Goal: Task Accomplishment & Management: Manage account settings

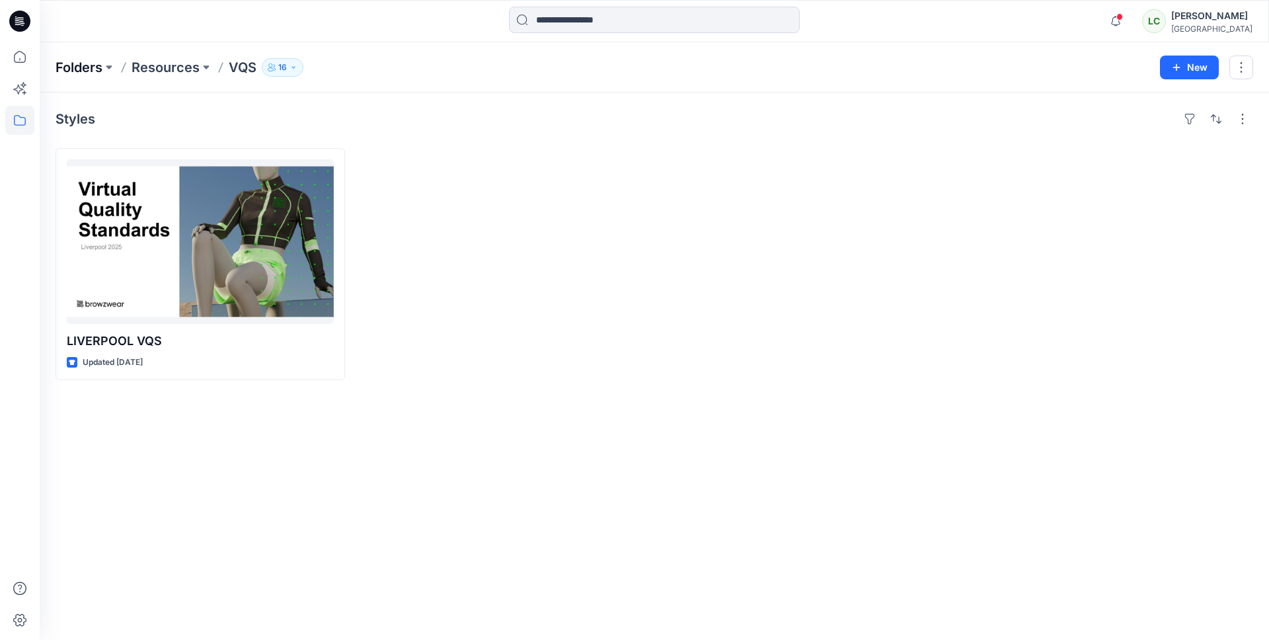
click at [71, 68] on p "Folders" at bounding box center [79, 67] width 47 height 19
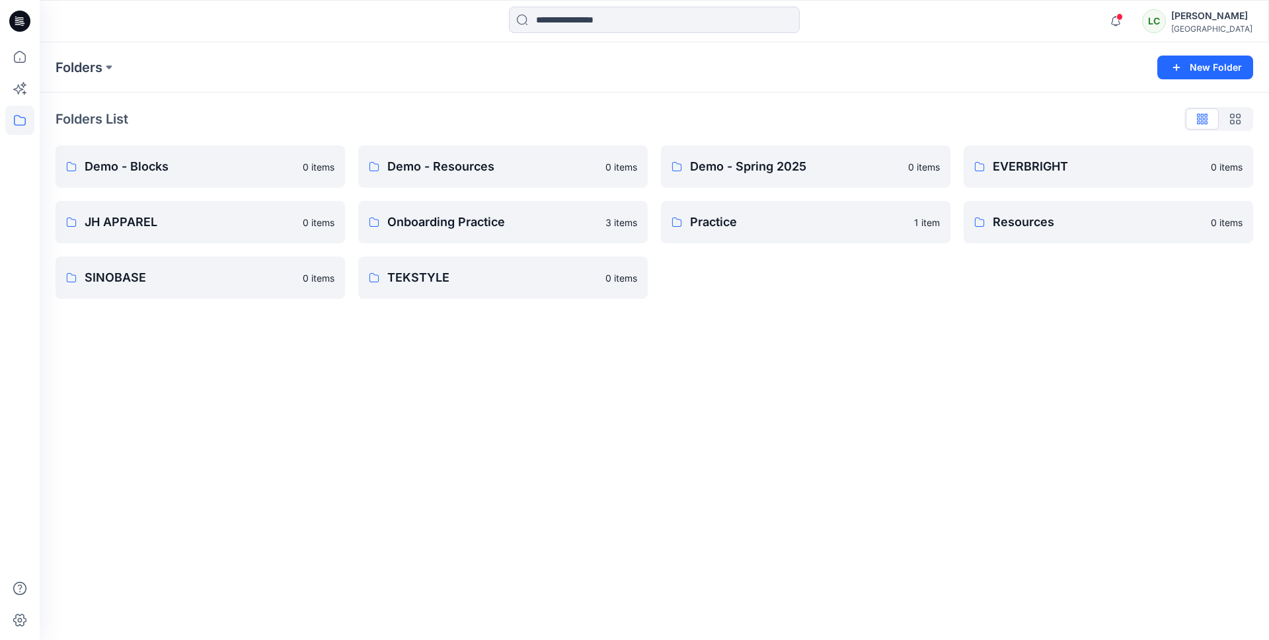
click at [1232, 19] on div "[PERSON_NAME]" at bounding box center [1211, 16] width 81 height 16
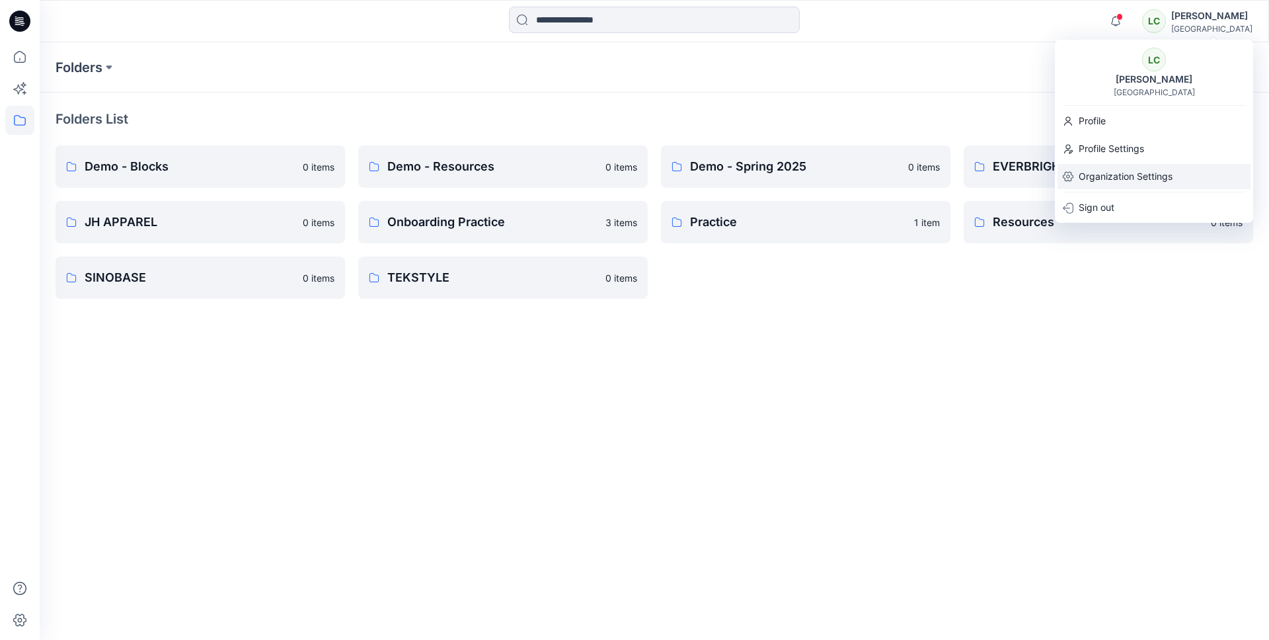
click at [1140, 176] on p "Organization Settings" at bounding box center [1126, 176] width 94 height 25
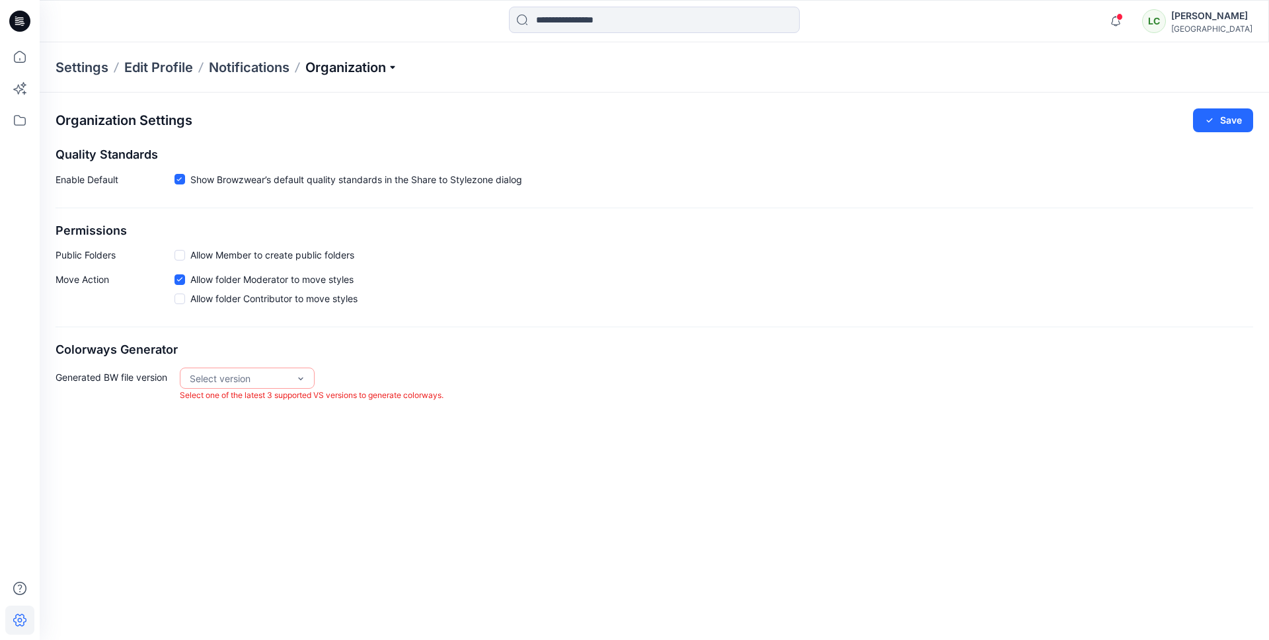
click at [325, 63] on p "Organization" at bounding box center [351, 67] width 93 height 19
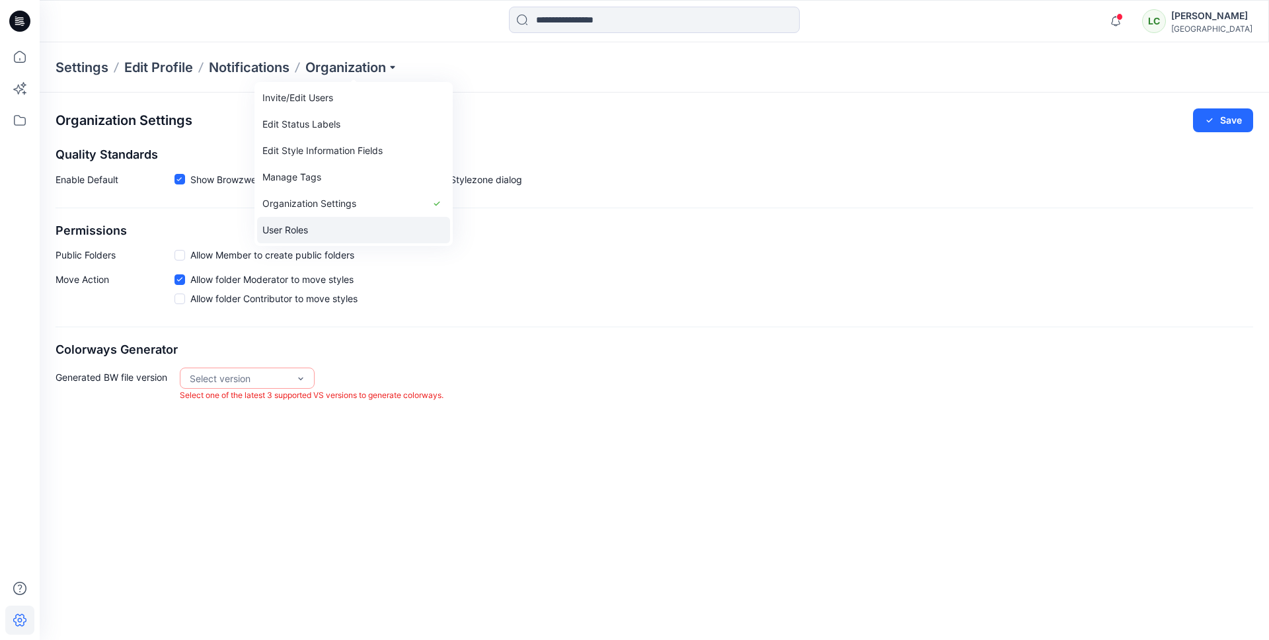
click at [332, 227] on link "User Roles" at bounding box center [353, 230] width 193 height 26
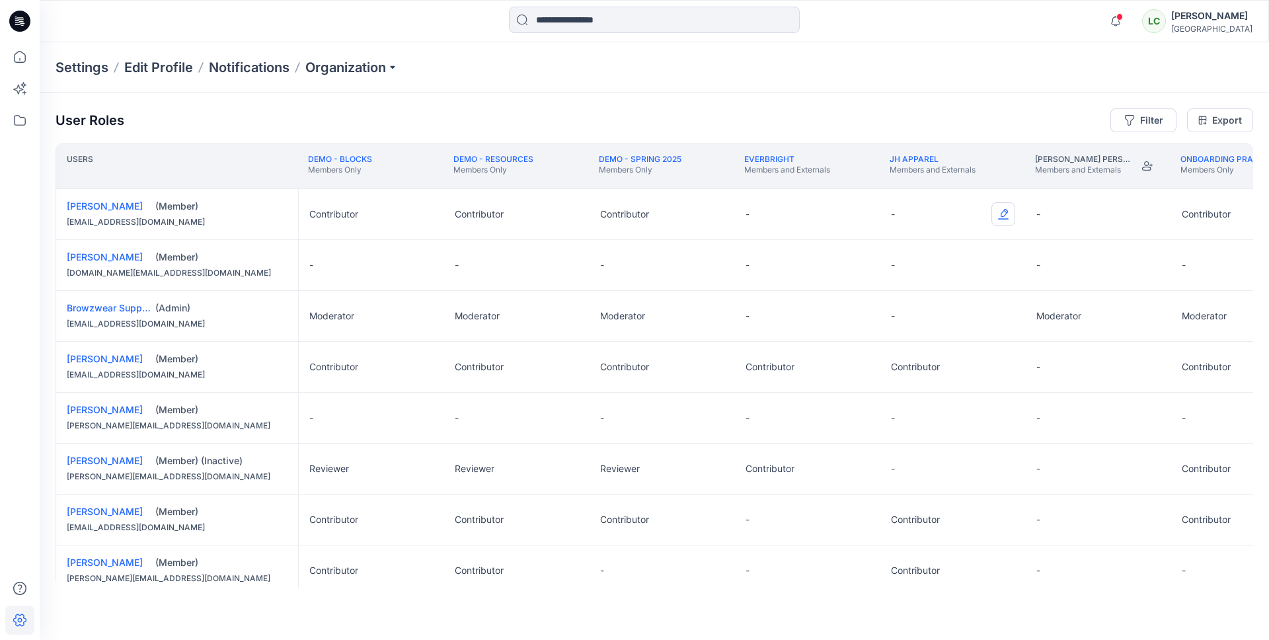
click at [1006, 219] on button "Edit Role" at bounding box center [1003, 214] width 24 height 24
click at [915, 298] on button "Contributor" at bounding box center [941, 294] width 143 height 24
click at [861, 211] on button "Edit Role" at bounding box center [858, 214] width 24 height 24
click at [786, 300] on button "Contributor" at bounding box center [795, 294] width 143 height 24
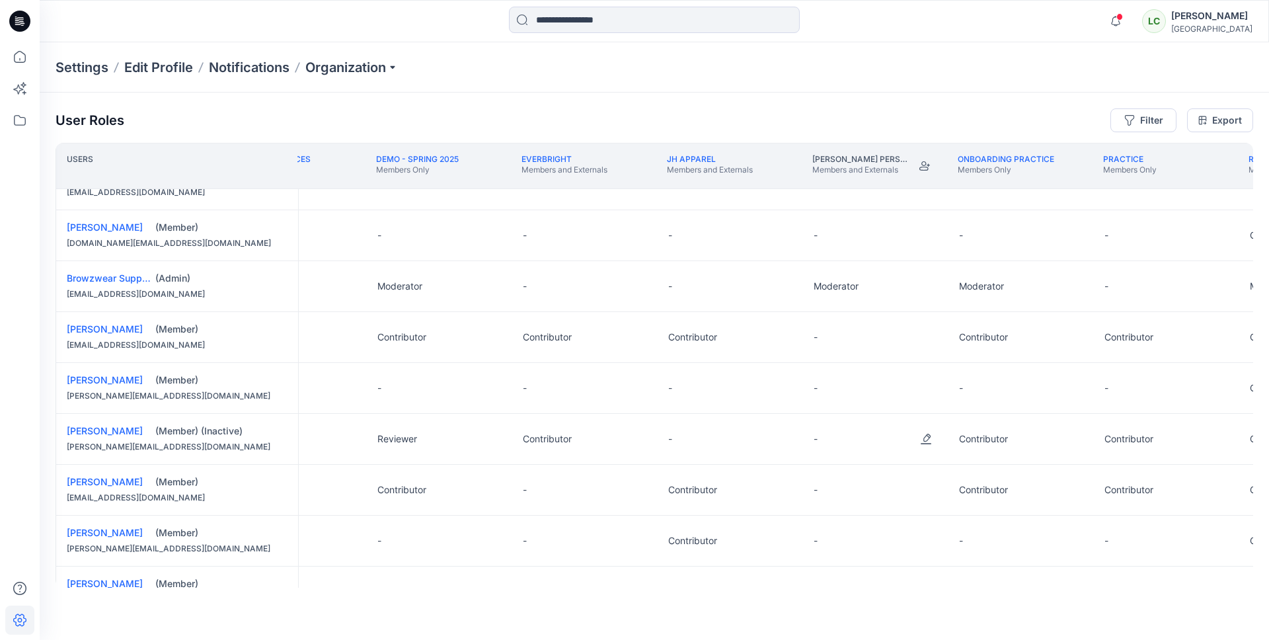
scroll to position [30, 235]
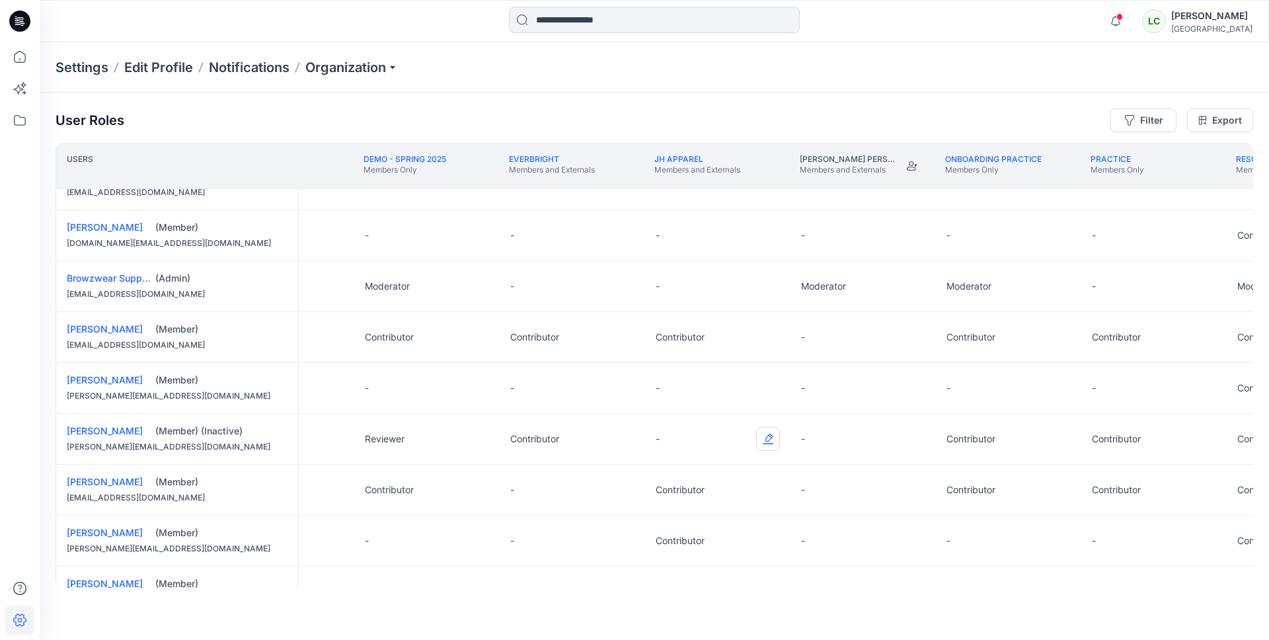
click at [768, 438] on button "Edit Role" at bounding box center [768, 439] width 24 height 24
click at [689, 521] on button "Contributor" at bounding box center [706, 518] width 143 height 24
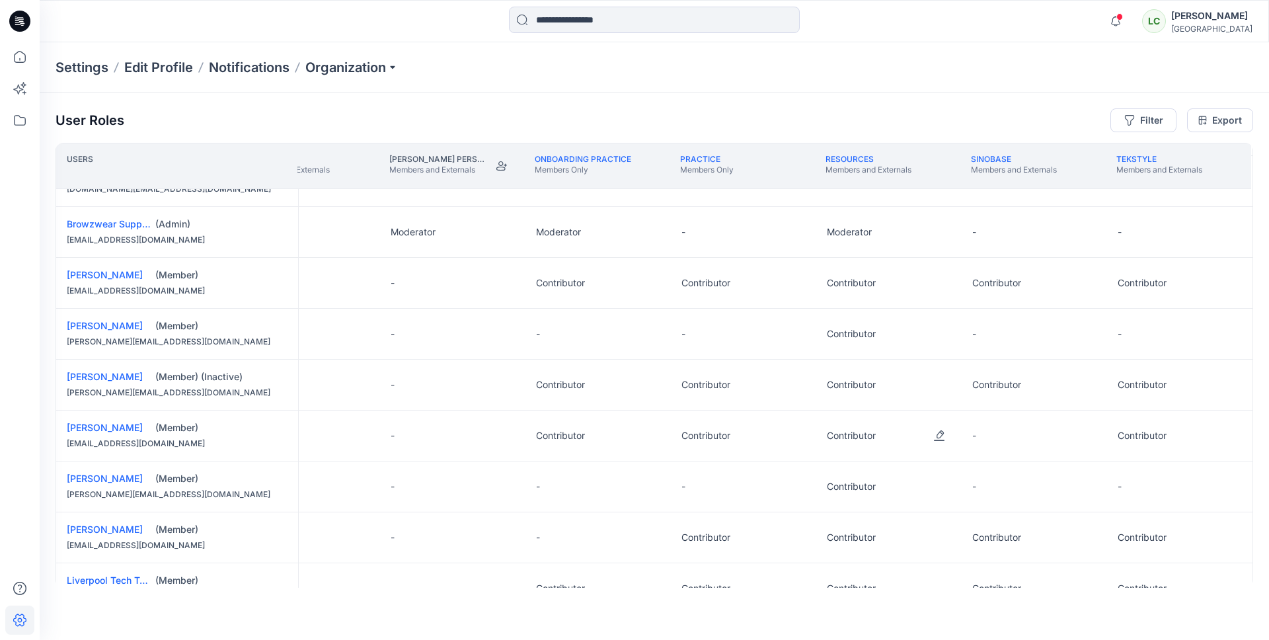
scroll to position [89, 794]
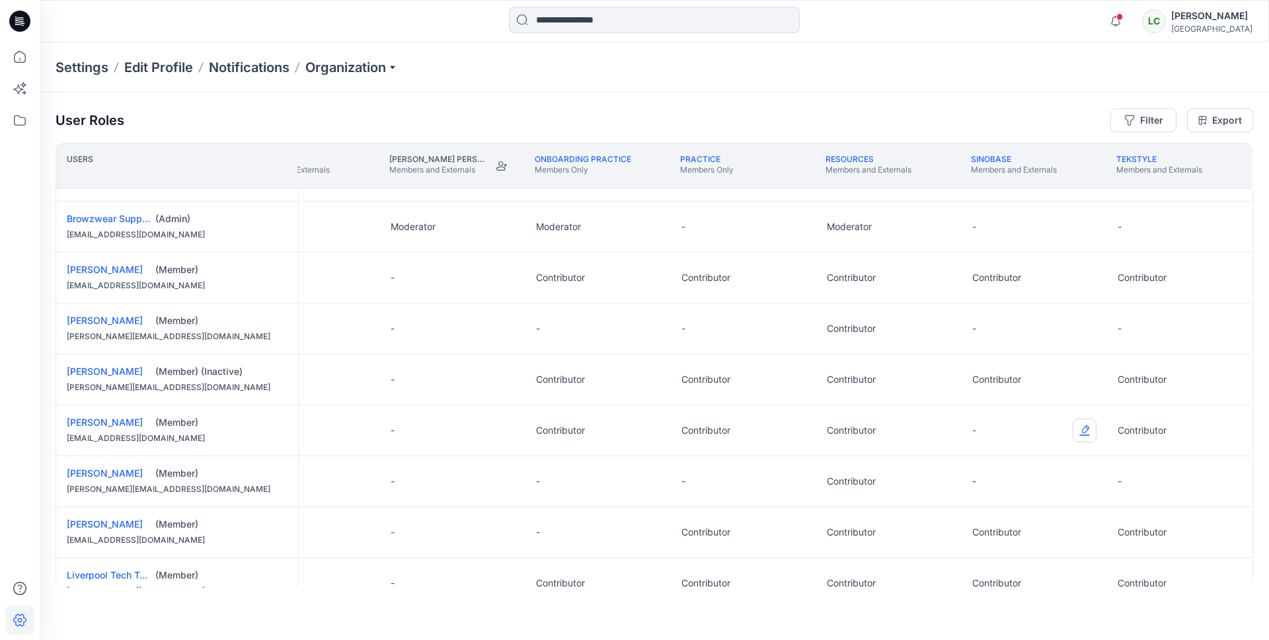
click at [1080, 434] on button "Edit Role" at bounding box center [1085, 430] width 24 height 24
click at [985, 514] on button "Contributor" at bounding box center [1020, 510] width 143 height 24
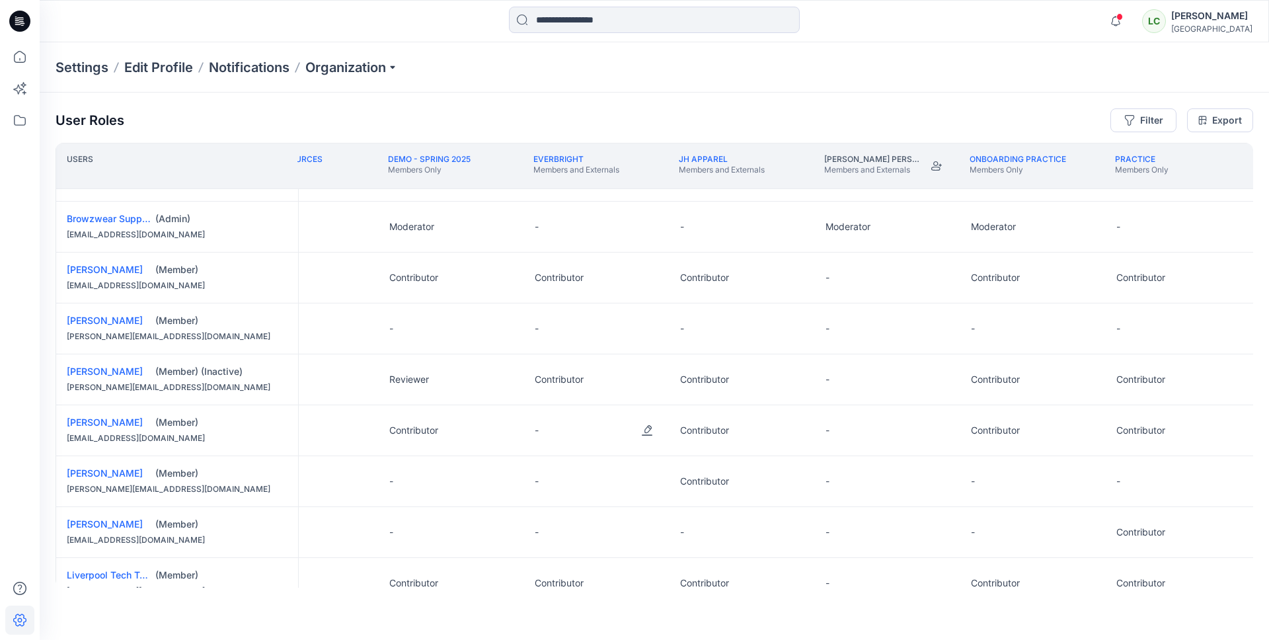
scroll to position [89, 355]
click at [650, 429] on button "Edit Role" at bounding box center [649, 430] width 24 height 24
click at [582, 506] on button "Contributor" at bounding box center [586, 510] width 143 height 24
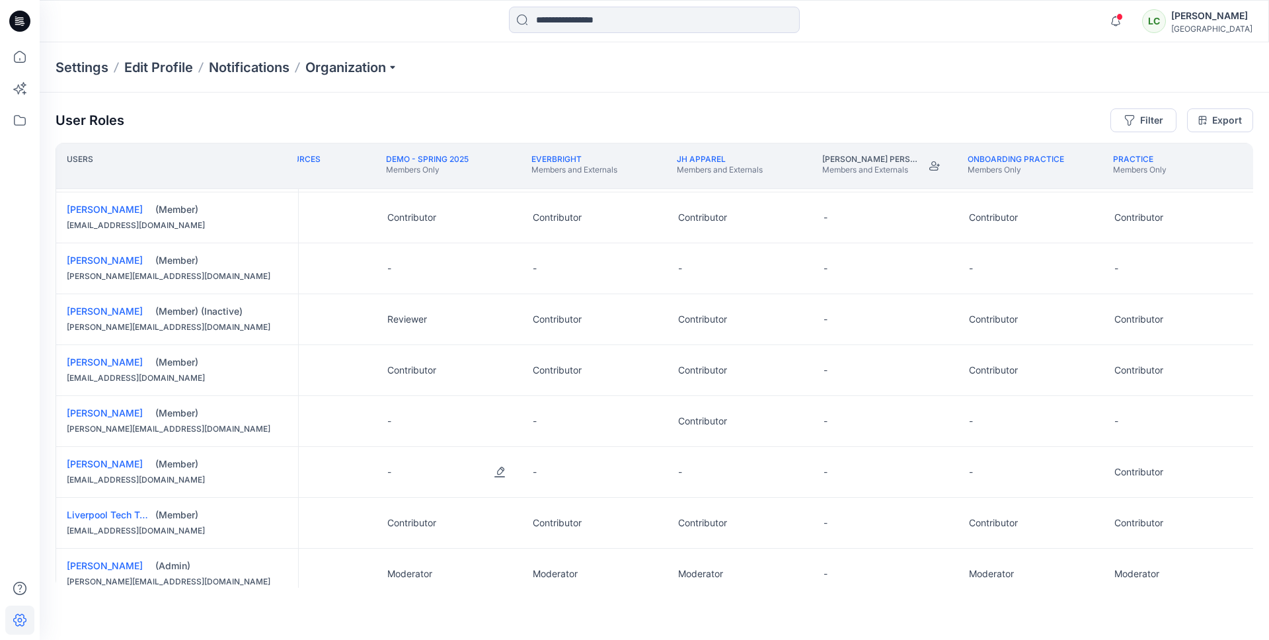
scroll to position [149, 220]
click at [784, 469] on button "Edit Role" at bounding box center [783, 472] width 24 height 24
click at [693, 557] on button "Contributor" at bounding box center [721, 551] width 143 height 24
click at [640, 471] on button "Edit Role" at bounding box center [638, 472] width 24 height 24
click at [546, 553] on button "Contributor" at bounding box center [575, 551] width 143 height 24
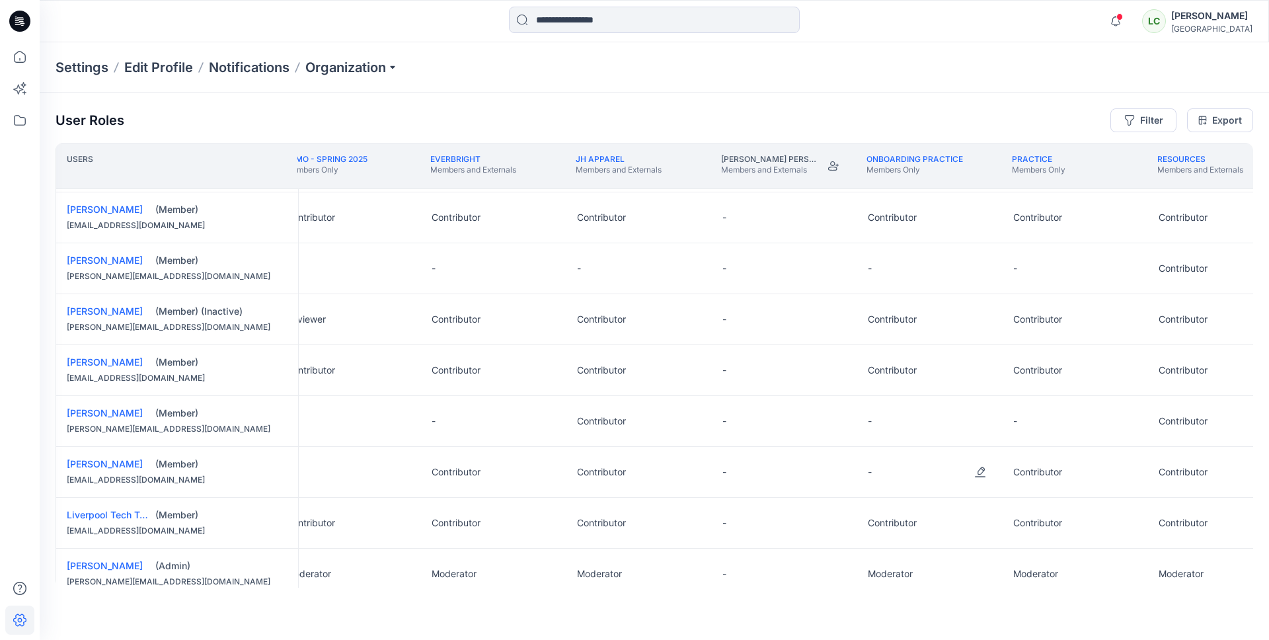
scroll to position [149, 615]
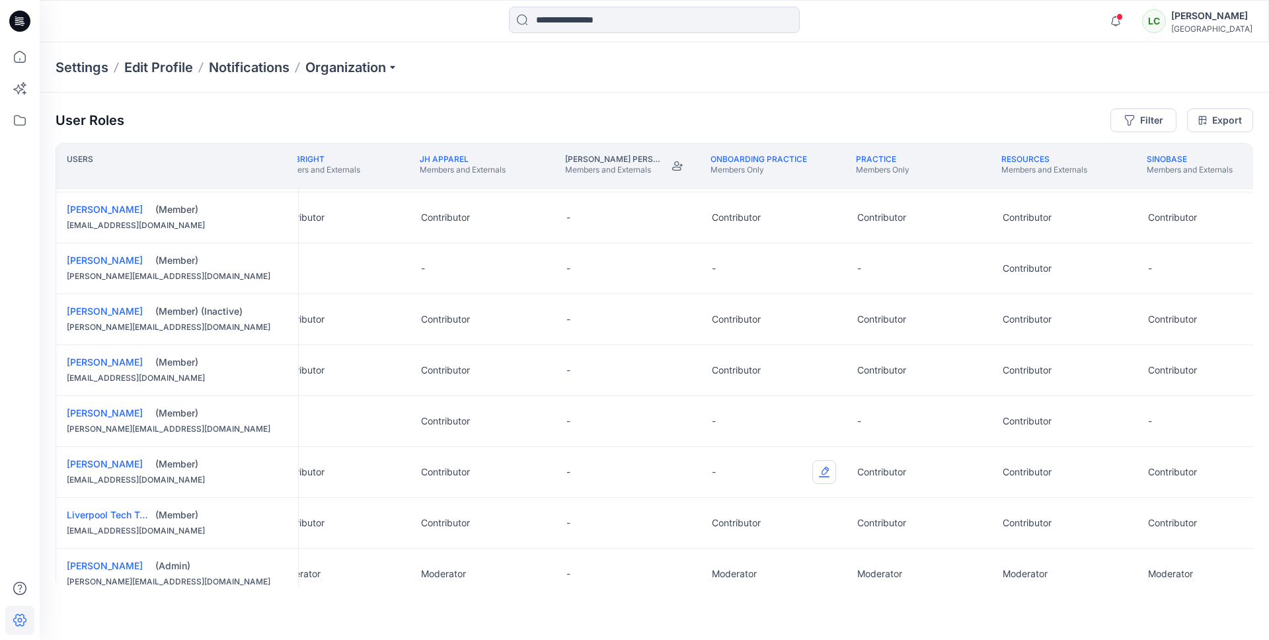
click at [828, 473] on button "Edit Role" at bounding box center [824, 472] width 24 height 24
click at [731, 543] on button "Contributor" at bounding box center [762, 551] width 143 height 24
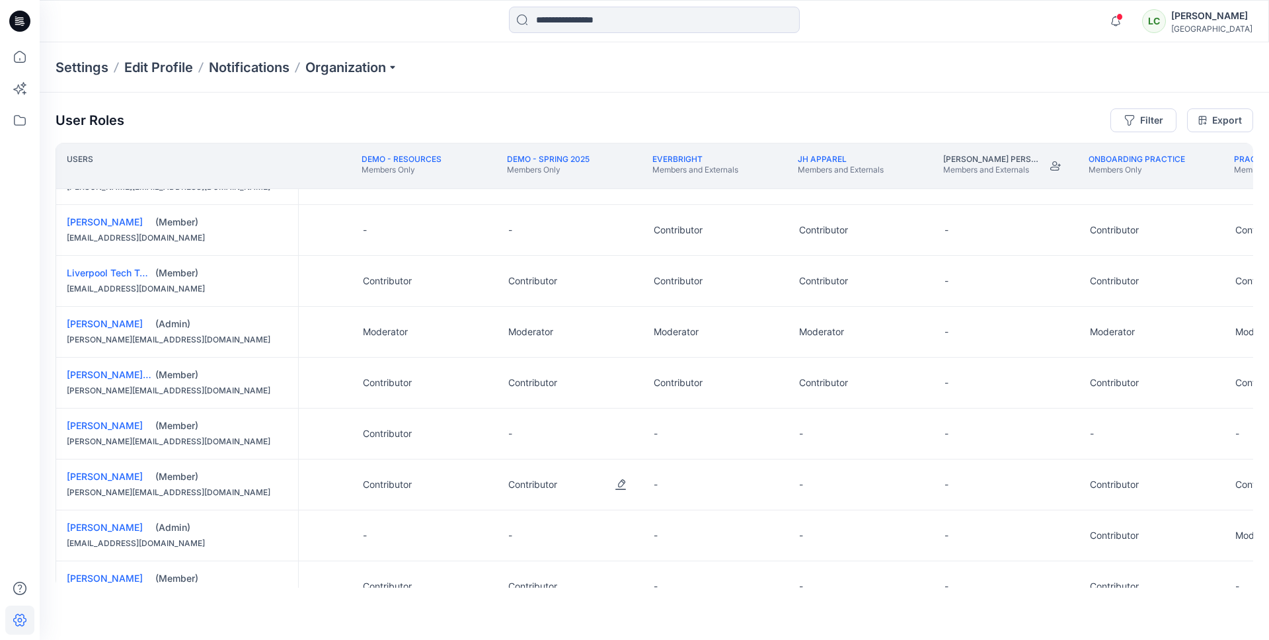
scroll to position [391, 80]
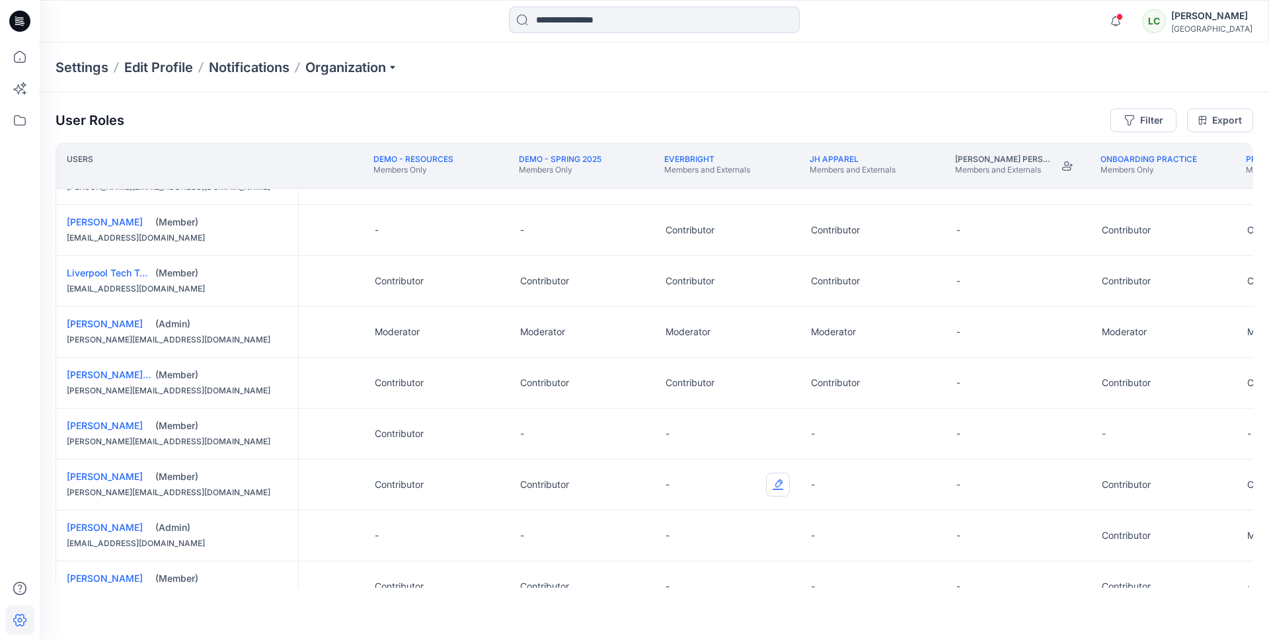
click at [780, 484] on button "Edit Role" at bounding box center [778, 485] width 24 height 24
drag, startPoint x: 706, startPoint y: 556, endPoint x: 742, endPoint y: 547, distance: 36.9
click at [706, 557] on button "Contributor" at bounding box center [715, 564] width 143 height 24
click at [927, 483] on button "Edit Role" at bounding box center [923, 485] width 24 height 24
click at [826, 561] on button "Contributor" at bounding box center [861, 564] width 143 height 24
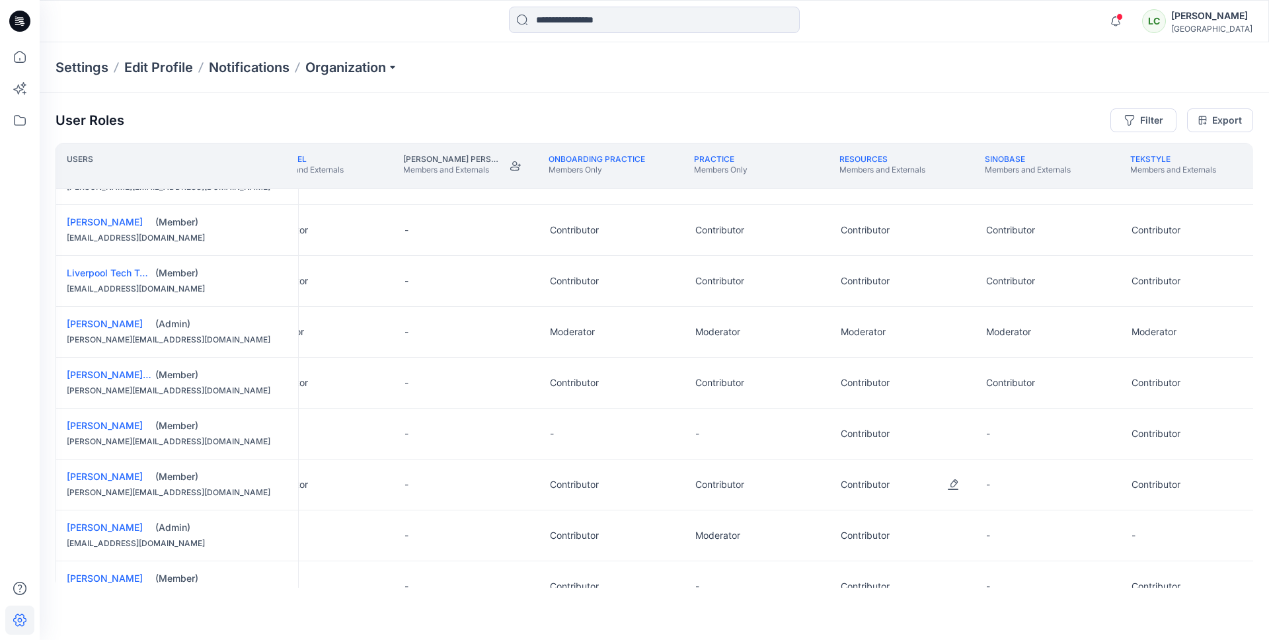
scroll to position [391, 794]
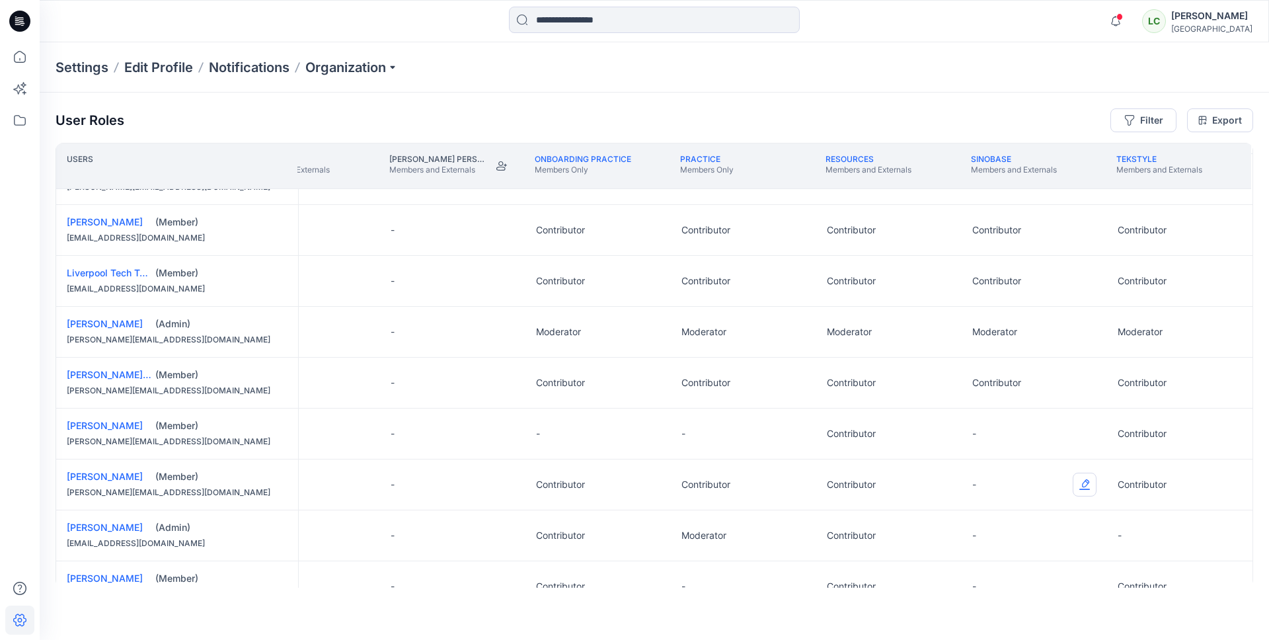
click at [1079, 485] on button "Edit Role" at bounding box center [1085, 485] width 24 height 24
click at [987, 567] on button "Contributor" at bounding box center [1020, 564] width 143 height 24
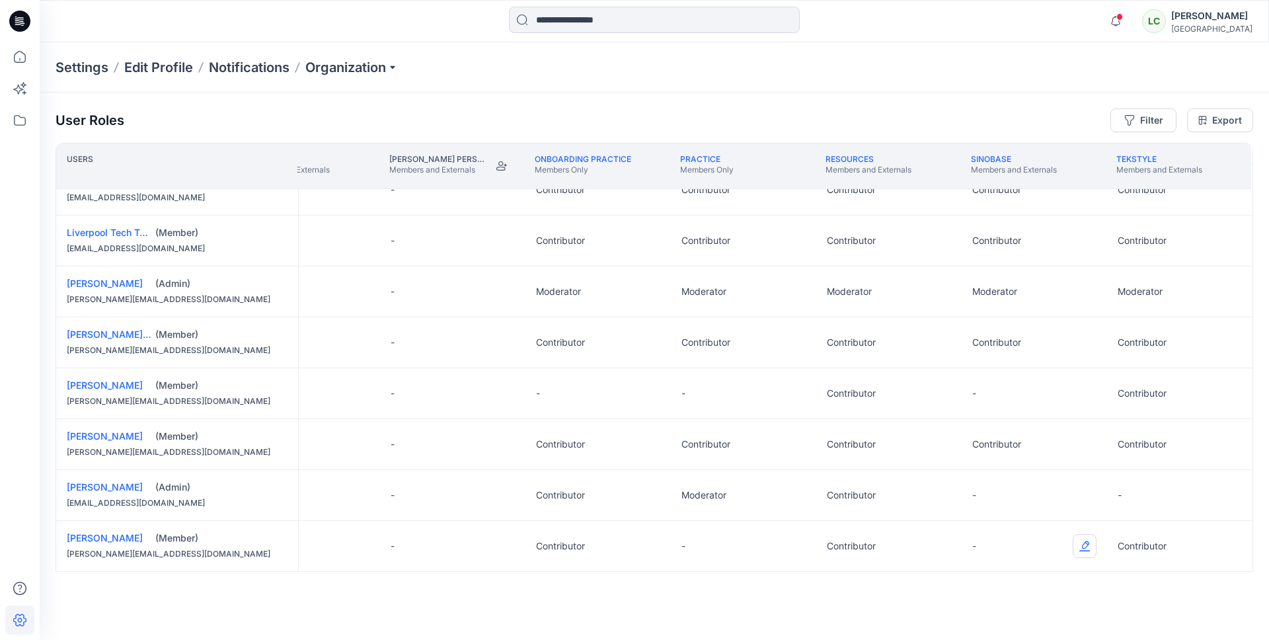
click at [1082, 547] on button "Edit Role" at bounding box center [1085, 546] width 24 height 24
click at [1011, 484] on button "Contributor" at bounding box center [1020, 488] width 143 height 24
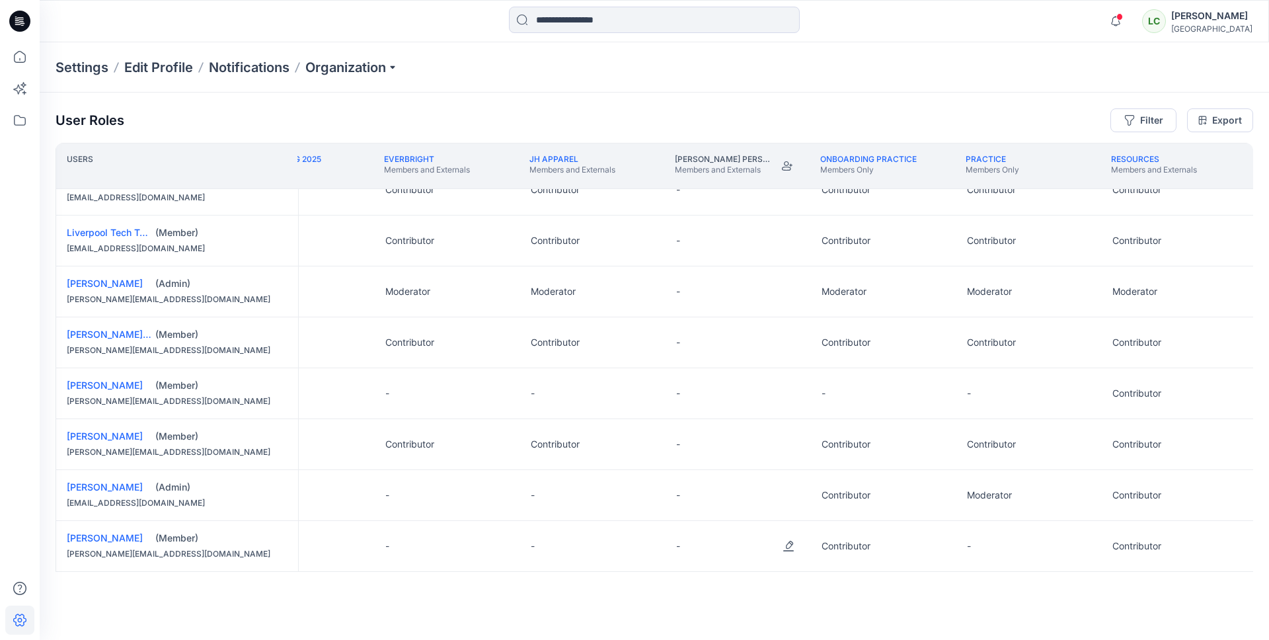
scroll to position [434, 483]
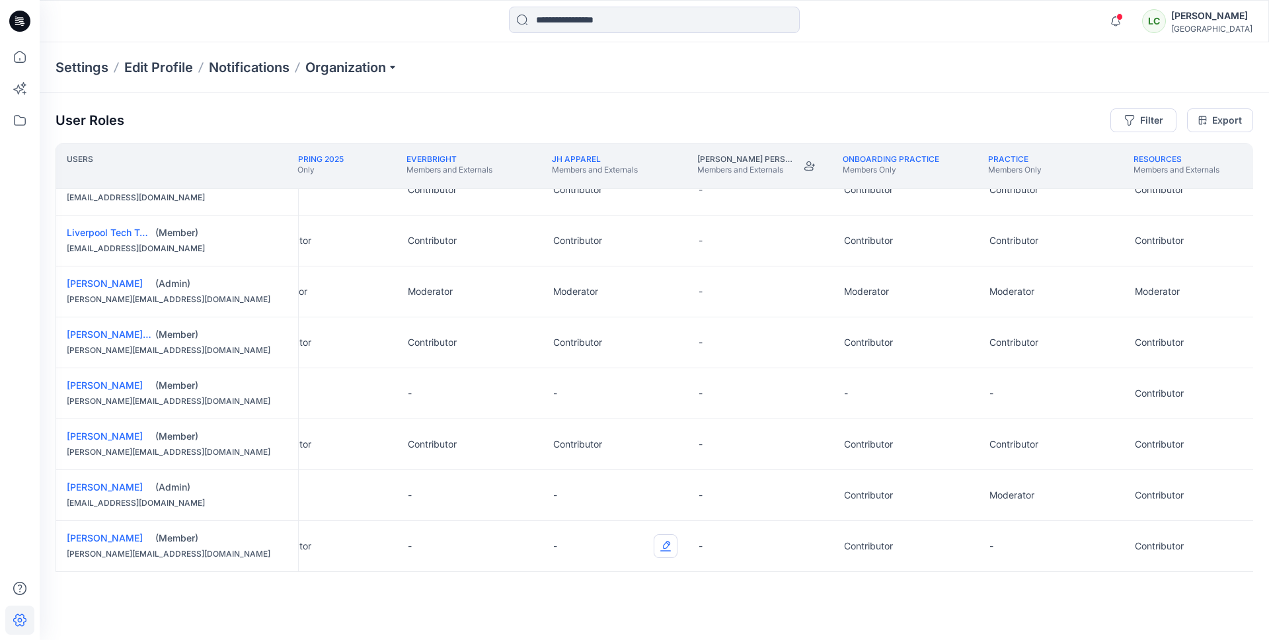
click at [674, 545] on button "Edit Role" at bounding box center [666, 546] width 24 height 24
drag, startPoint x: 612, startPoint y: 494, endPoint x: 605, endPoint y: 494, distance: 6.6
click at [612, 494] on button "Contributor" at bounding box center [603, 488] width 143 height 24
click at [521, 542] on button "Edit Role" at bounding box center [520, 546] width 24 height 24
click at [469, 489] on button "Contributor" at bounding box center [458, 488] width 143 height 24
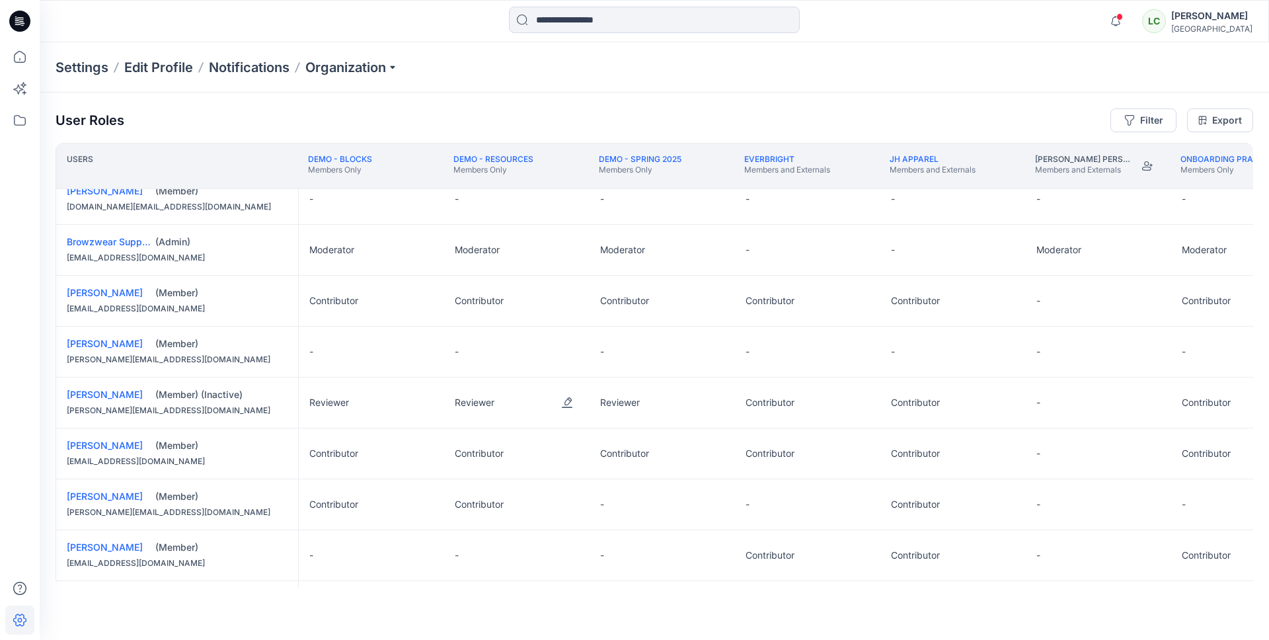
scroll to position [65, 0]
